Goal: Information Seeking & Learning: Check status

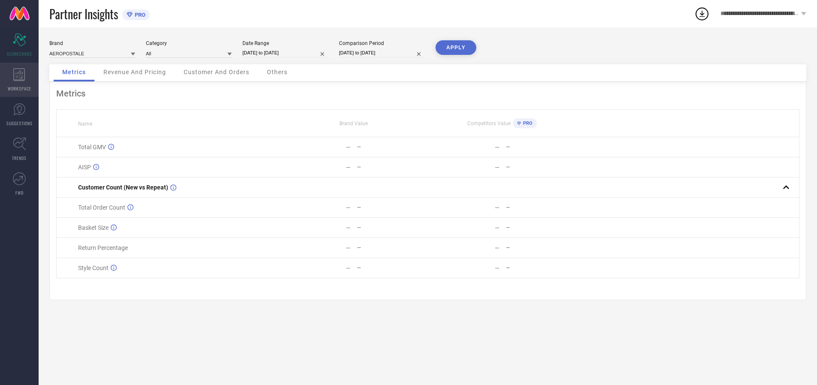
click at [19, 80] on icon at bounding box center [19, 74] width 12 height 13
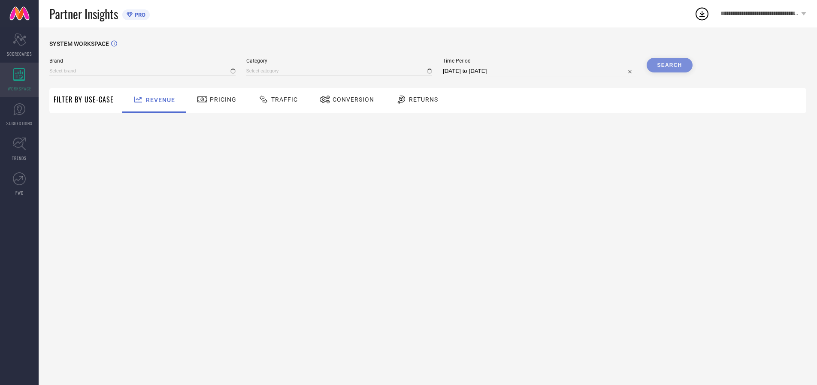
type input "AEROPOSTALE"
type input "All"
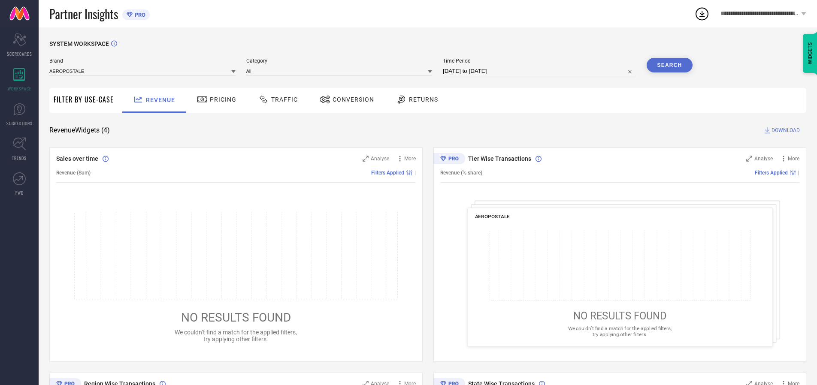
click at [350, 100] on span "Conversion" at bounding box center [353, 99] width 42 height 7
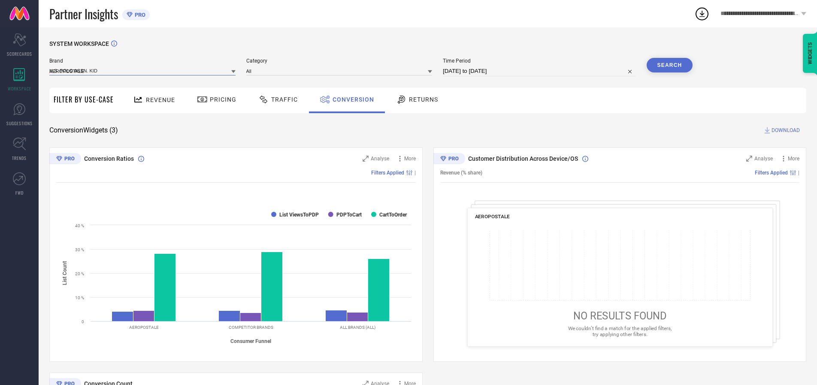
type input "U.S. POLO ASSN. KIDS"
